Goal: Task Accomplishment & Management: Manage account settings

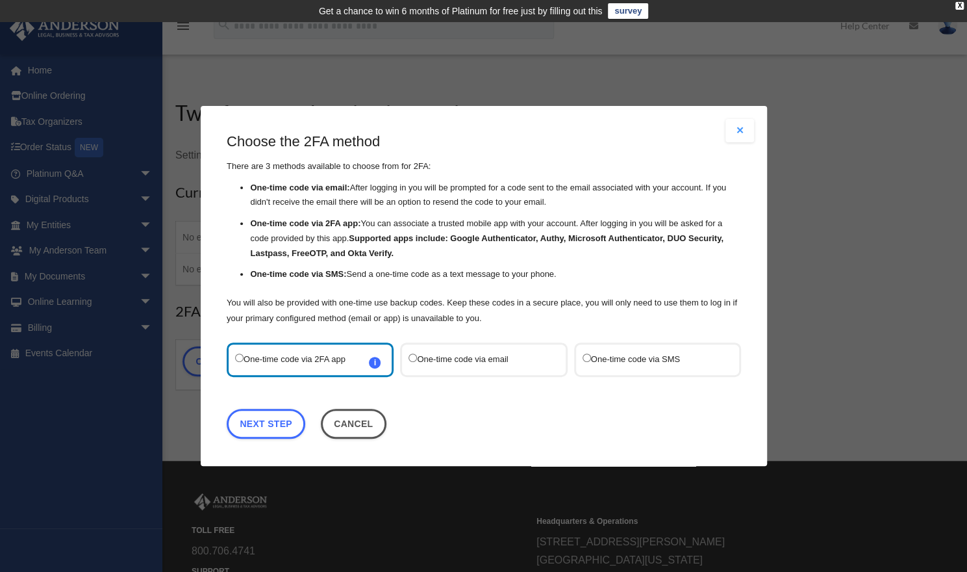
click at [644, 367] on label "One-time code via SMS" at bounding box center [650, 360] width 137 height 18
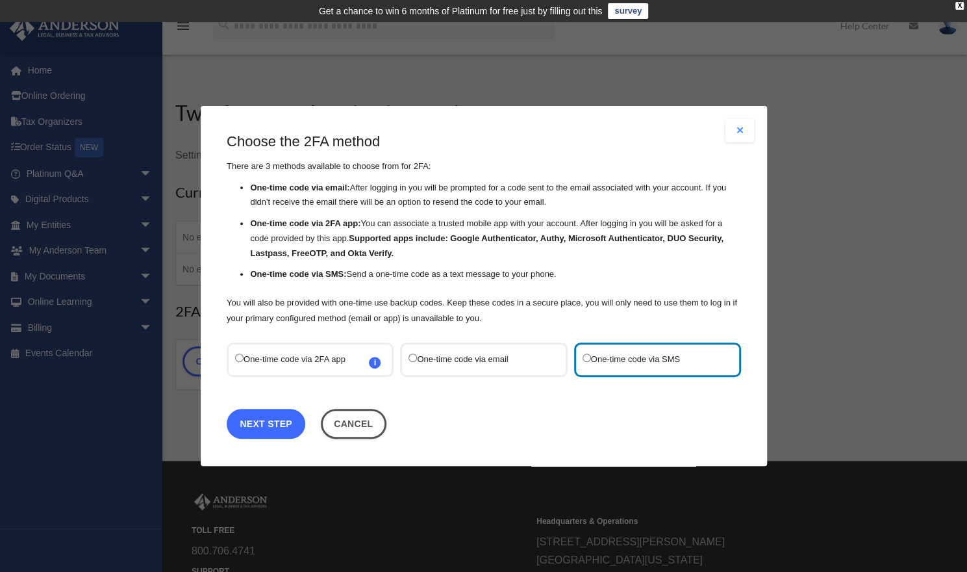
click at [273, 423] on link "Next Step" at bounding box center [266, 424] width 79 height 30
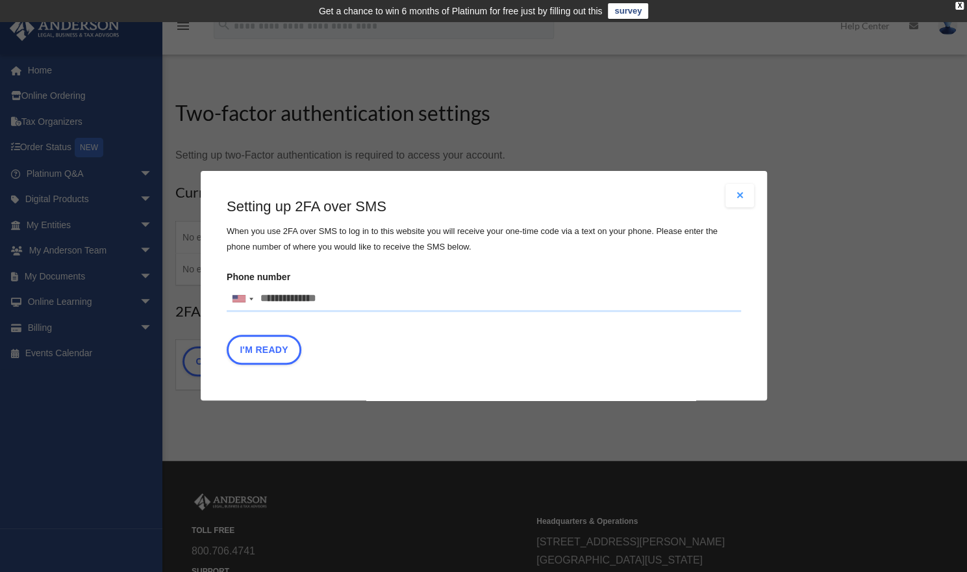
click at [312, 299] on input "Phone number United States +1 United Kingdom +44 Afghanistan (‫افغانستان‬‎) +93…" at bounding box center [484, 299] width 514 height 26
type input "**********"
click at [269, 351] on button "I'm Ready" at bounding box center [264, 350] width 75 height 30
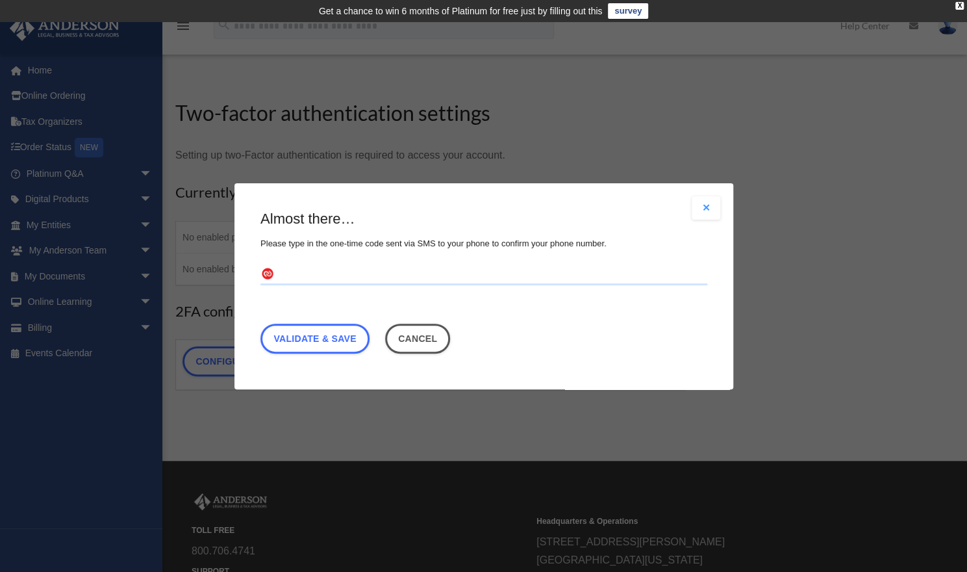
click at [285, 273] on input "text" at bounding box center [483, 274] width 447 height 21
type input "******"
click at [313, 335] on link "Validate & Save" at bounding box center [314, 338] width 109 height 30
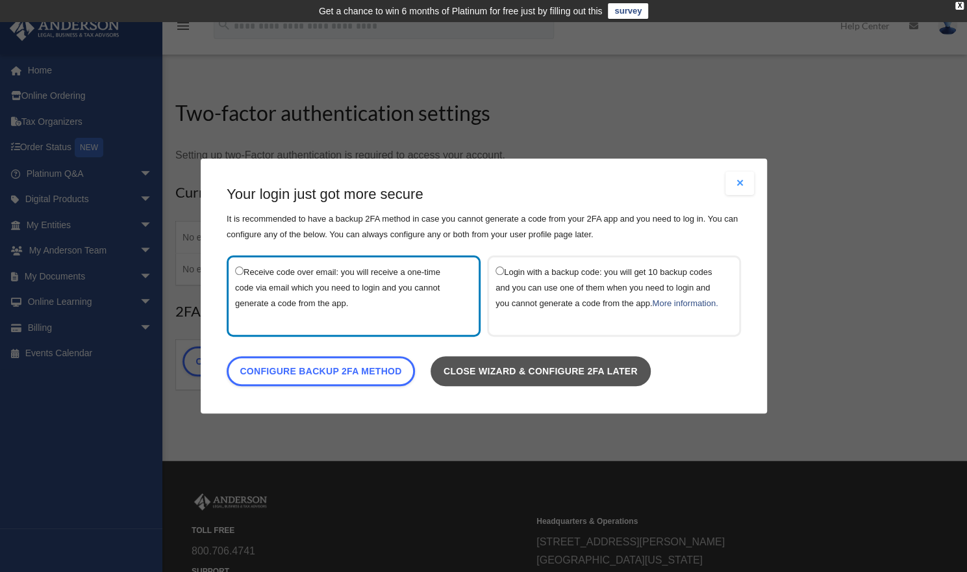
click at [516, 380] on link "Close wizard & configure 2FA later" at bounding box center [540, 371] width 220 height 30
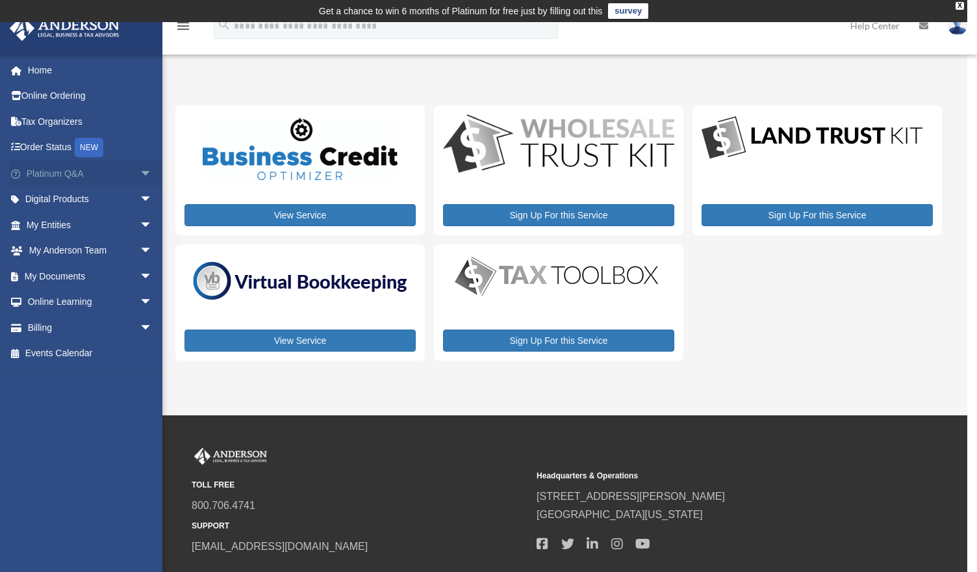
click at [140, 171] on span "arrow_drop_down" at bounding box center [153, 173] width 26 height 27
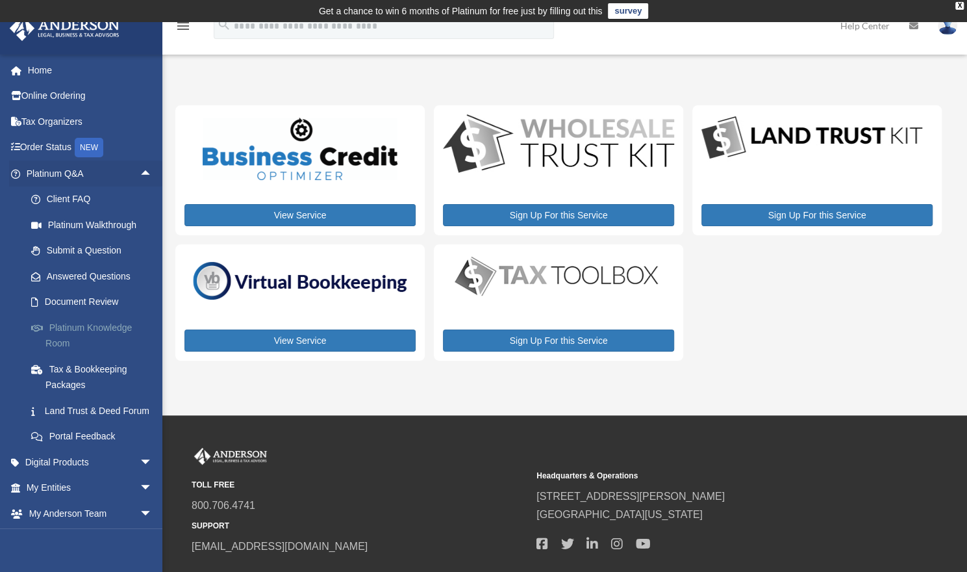
click at [95, 332] on link "Platinum Knowledge Room" at bounding box center [95, 335] width 154 height 42
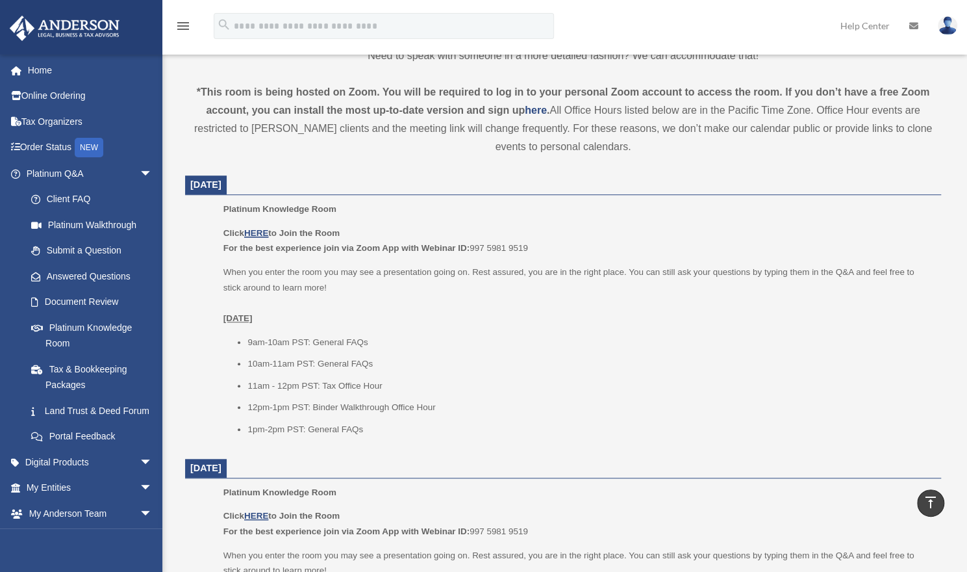
scroll to position [432, 0]
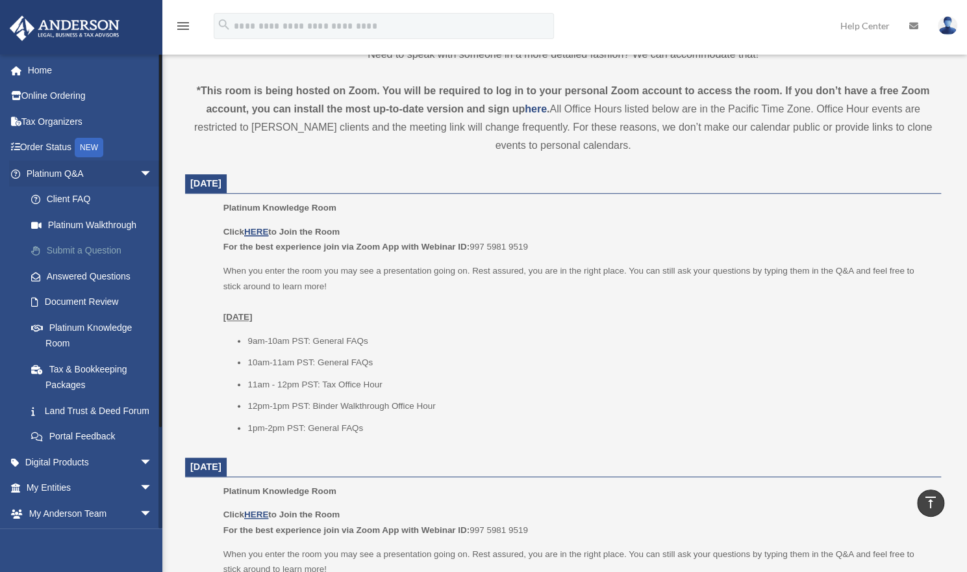
click at [90, 252] on link "Submit a Question" at bounding box center [95, 251] width 154 height 26
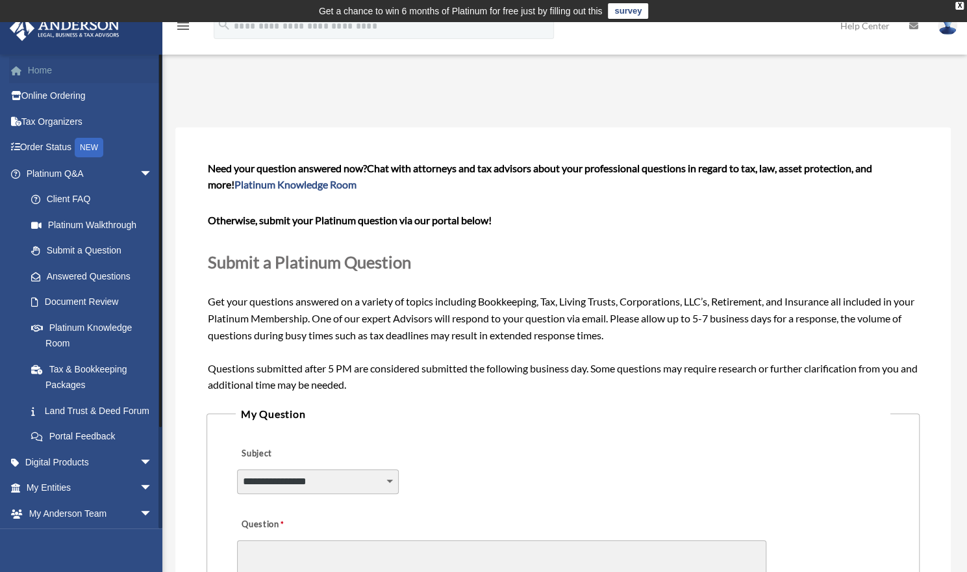
click at [36, 66] on link "Home" at bounding box center [90, 70] width 163 height 26
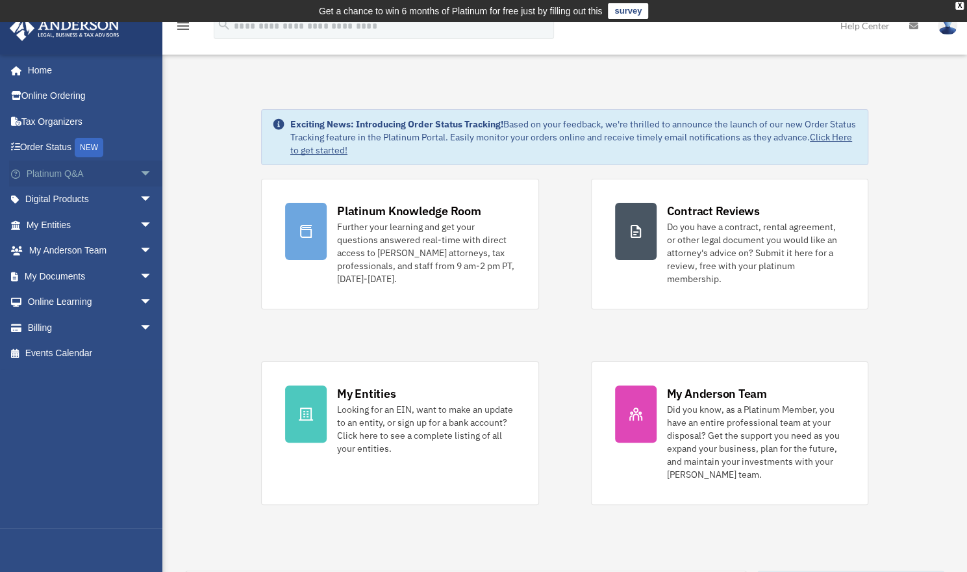
click at [140, 172] on span "arrow_drop_down" at bounding box center [153, 173] width 26 height 27
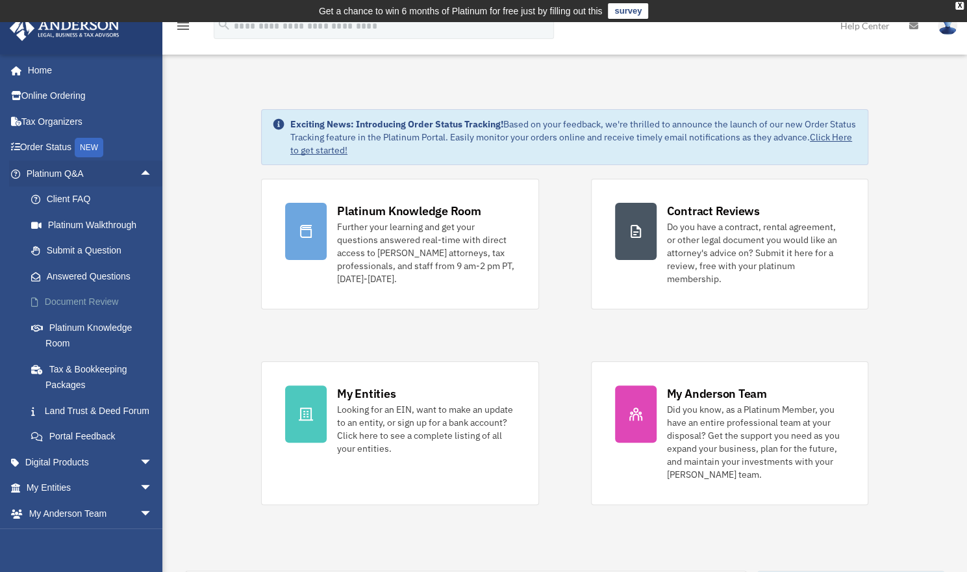
click at [110, 299] on link "Document Review" at bounding box center [95, 302] width 154 height 26
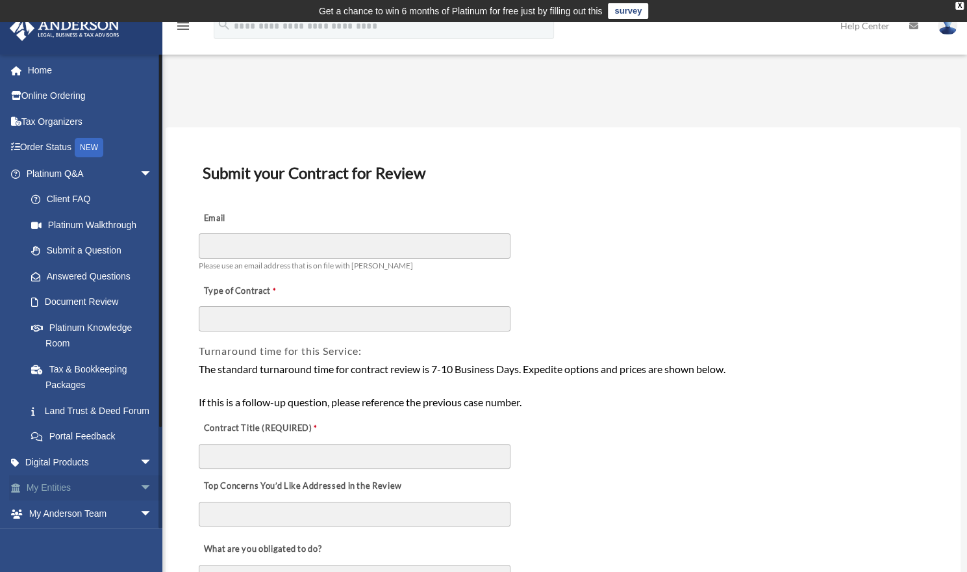
click at [140, 501] on span "arrow_drop_down" at bounding box center [153, 488] width 26 height 27
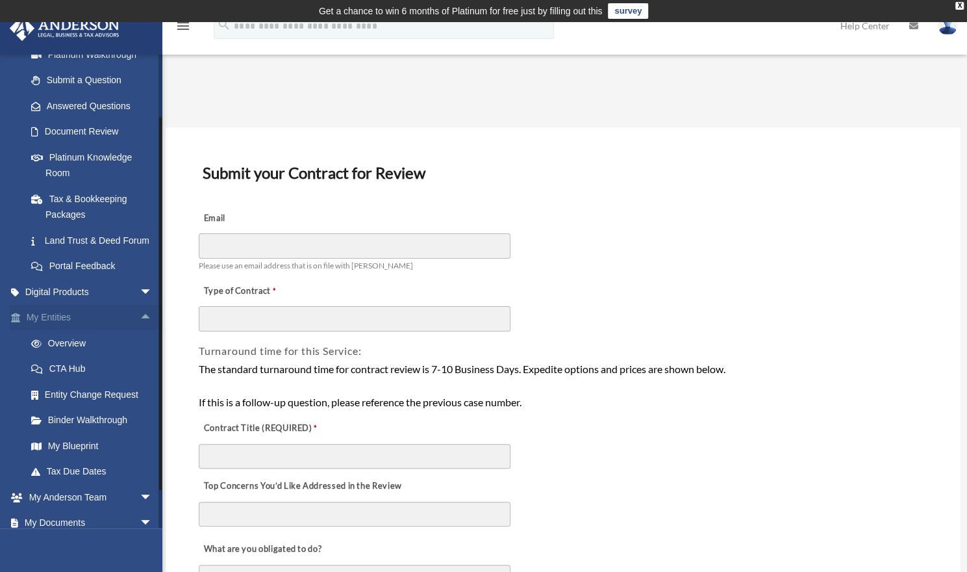
scroll to position [170, 0]
click at [69, 459] on link "My Blueprint" at bounding box center [95, 446] width 154 height 26
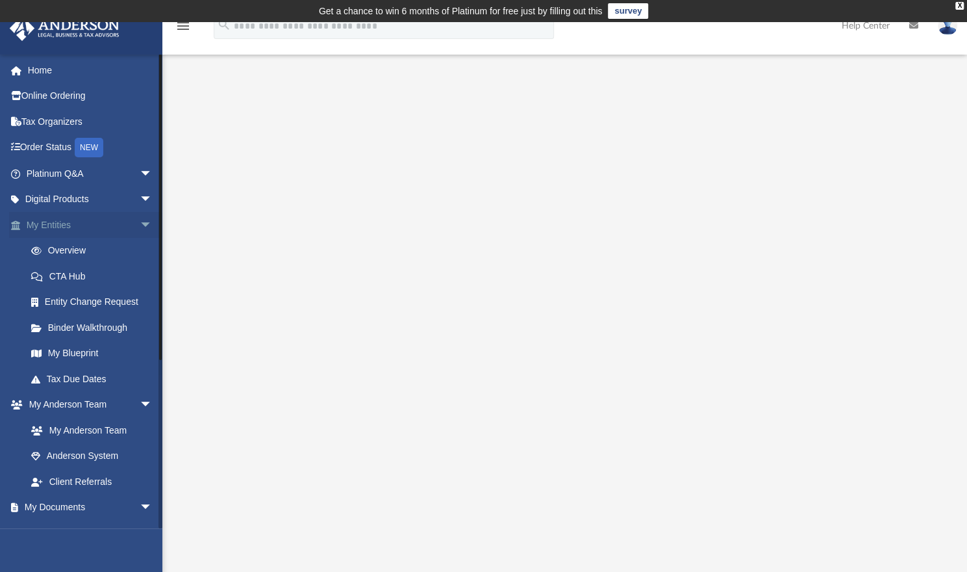
click at [140, 225] on span "arrow_drop_down" at bounding box center [153, 225] width 26 height 27
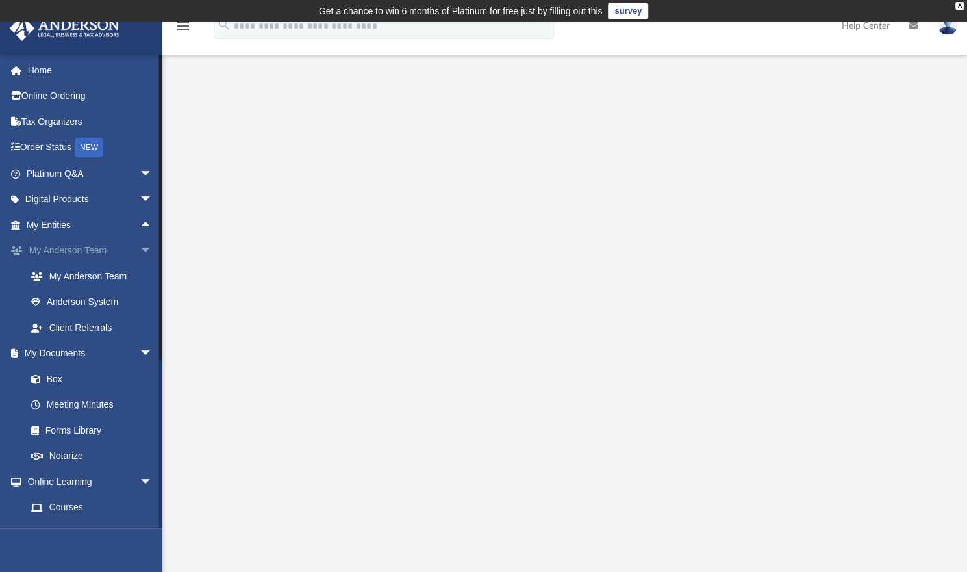
click at [140, 245] on span "arrow_drop_down" at bounding box center [153, 251] width 26 height 27
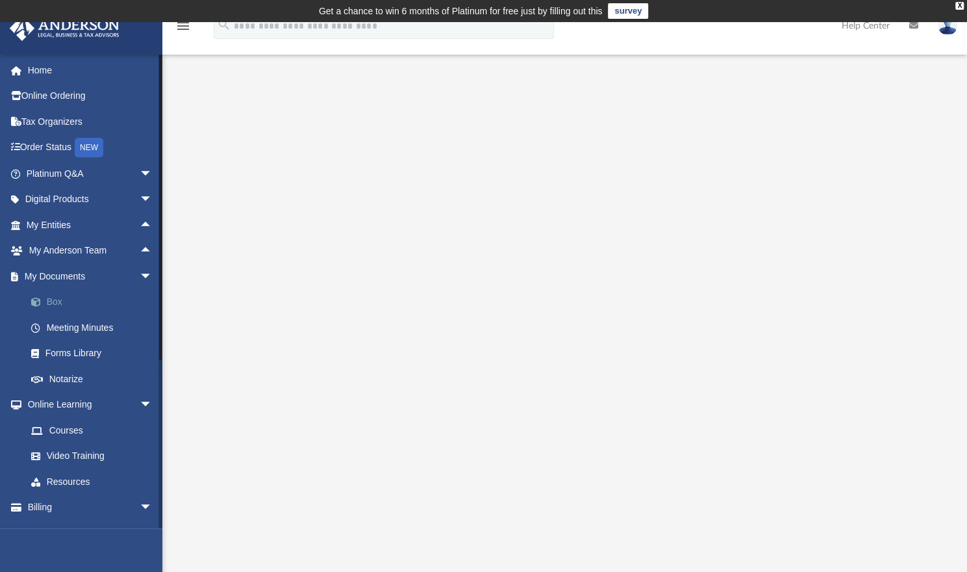
click at [62, 302] on link "Box" at bounding box center [95, 302] width 154 height 26
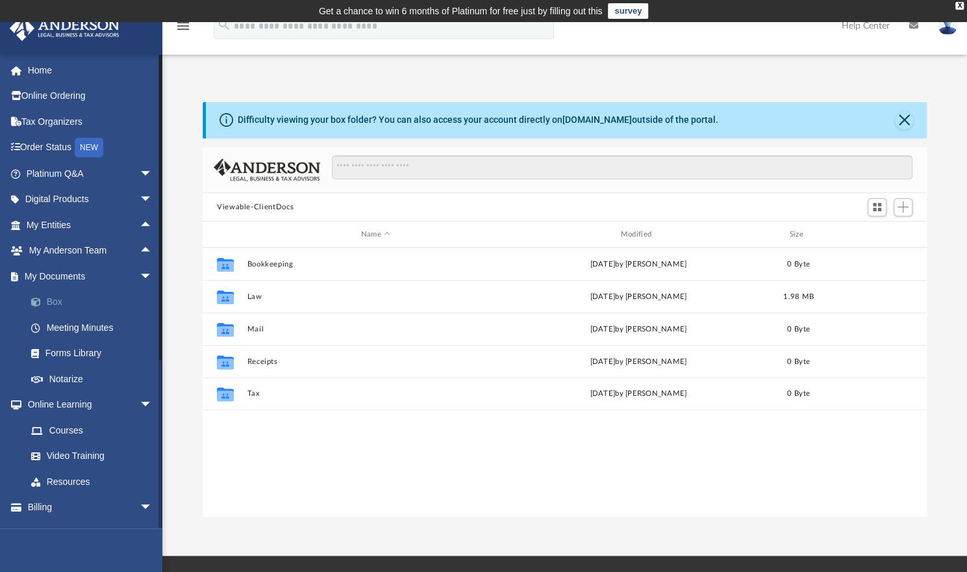
scroll to position [285, 714]
click at [140, 221] on span "arrow_drop_up" at bounding box center [153, 225] width 26 height 27
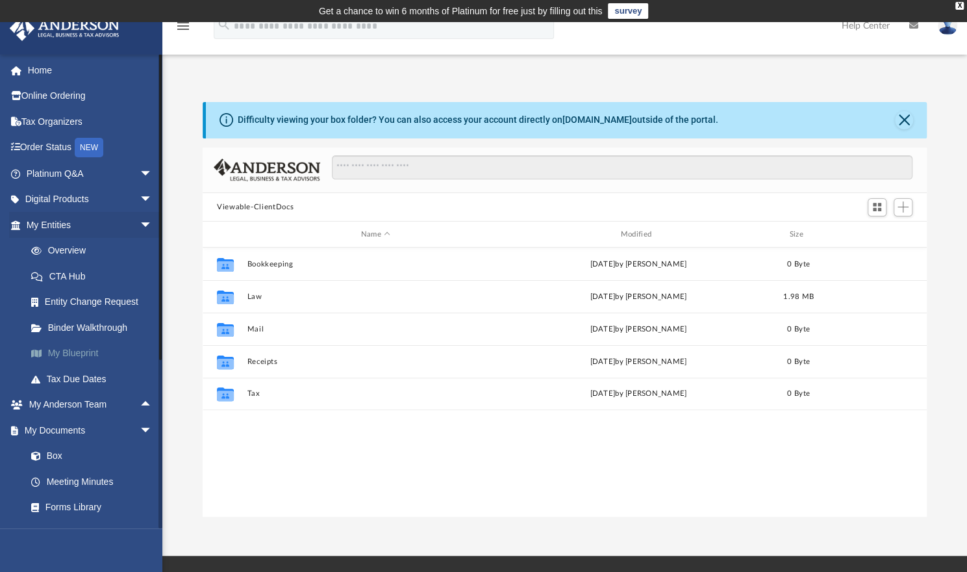
click at [96, 354] on link "My Blueprint" at bounding box center [95, 353] width 154 height 26
